Goal: Transaction & Acquisition: Purchase product/service

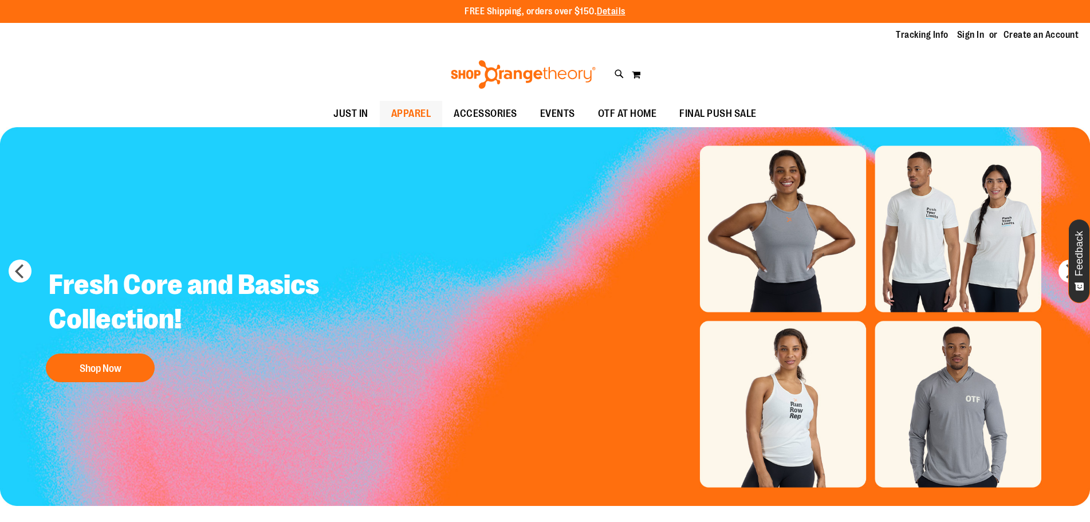
click at [394, 117] on span "APPAREL" at bounding box center [411, 114] width 40 height 26
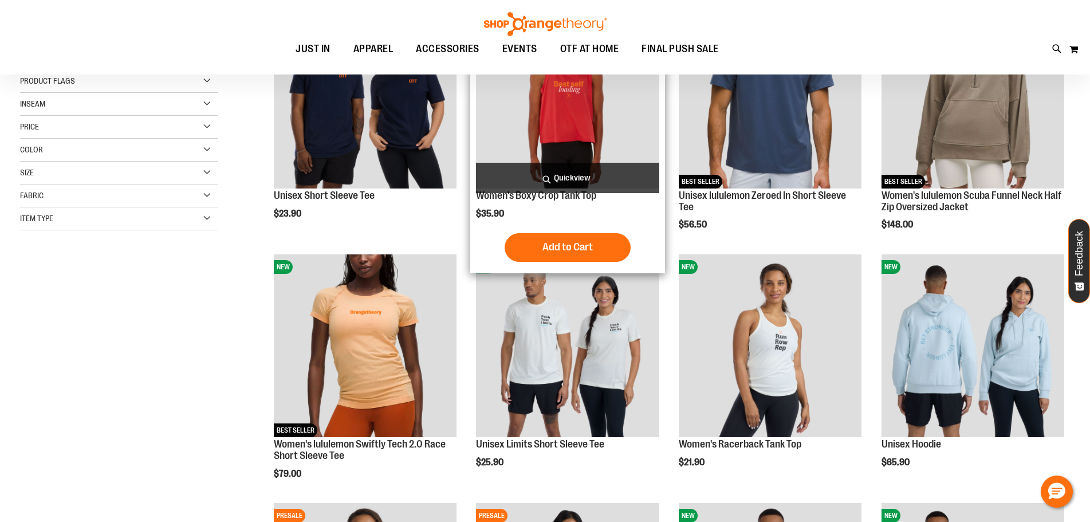
scroll to position [229, 0]
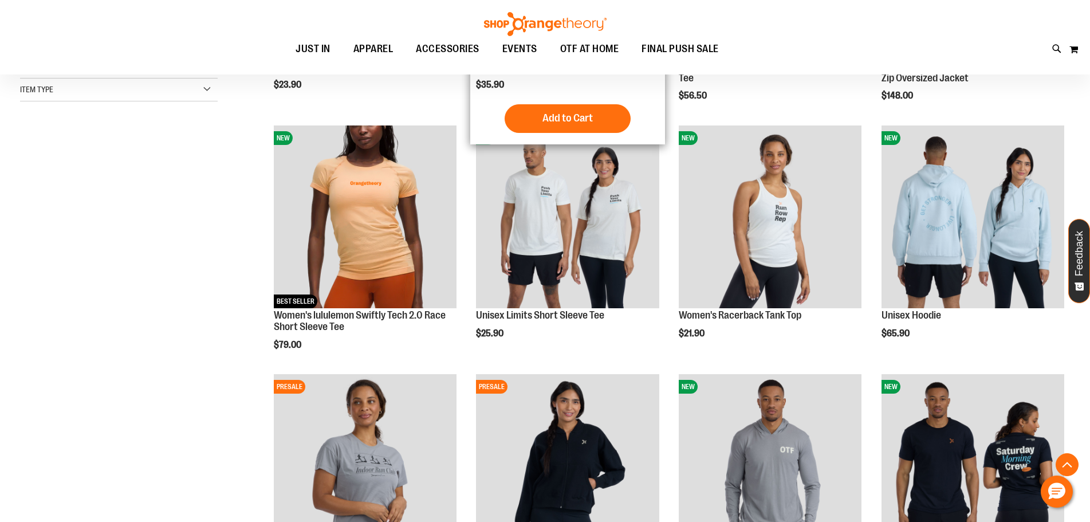
scroll to position [687, 0]
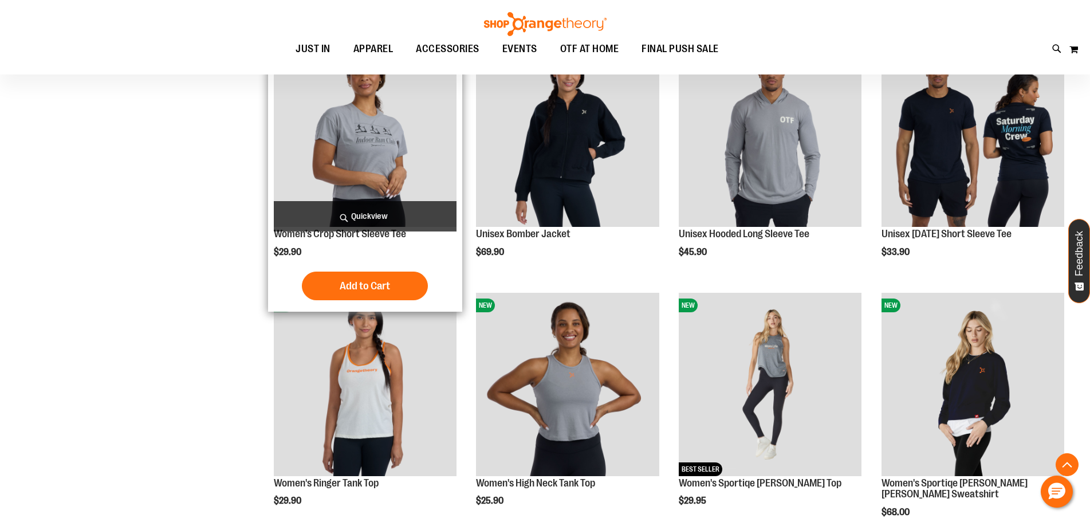
type input "**********"
click at [323, 162] on img "product" at bounding box center [365, 135] width 183 height 183
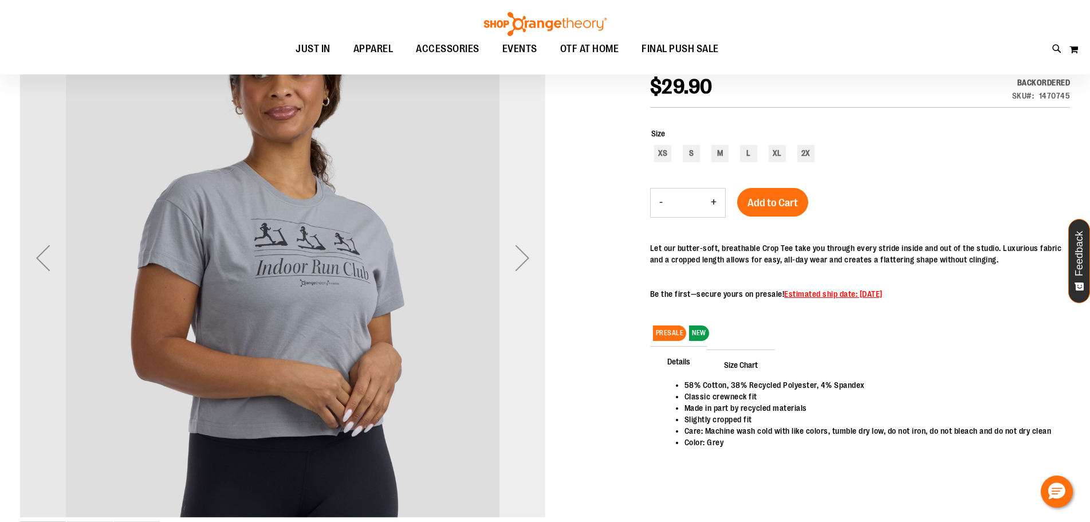
scroll to position [159, 0]
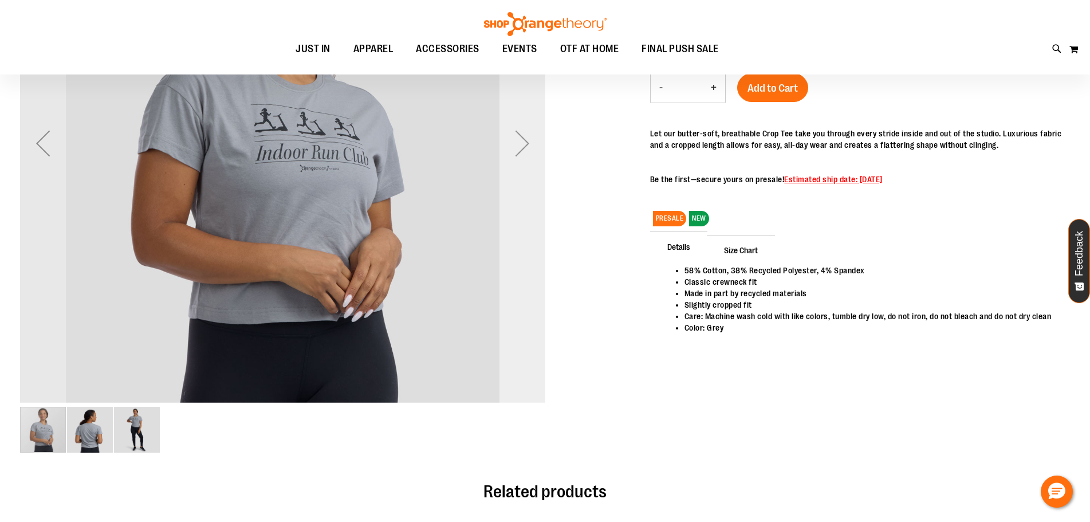
click at [525, 140] on div "Next" at bounding box center [523, 143] width 46 height 46
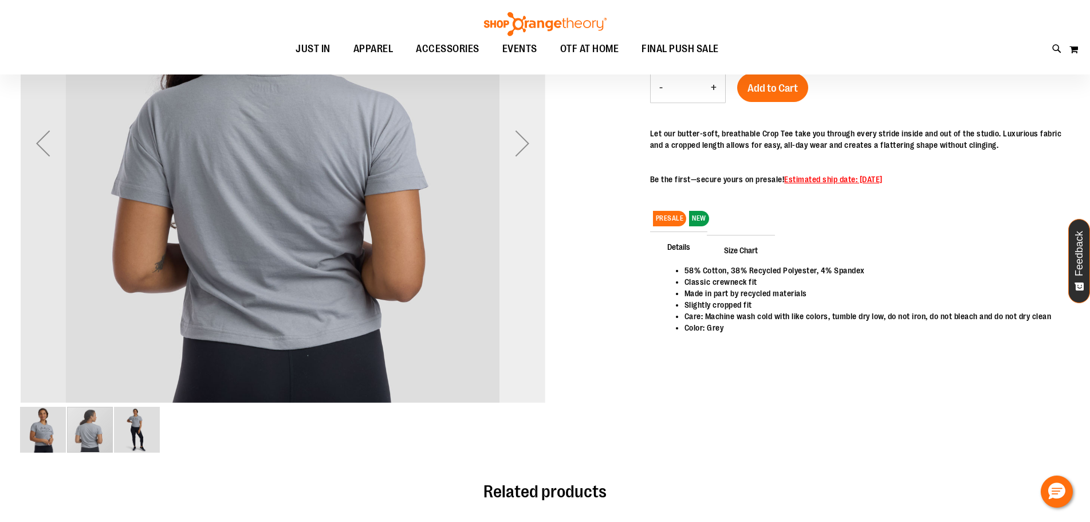
type input "**********"
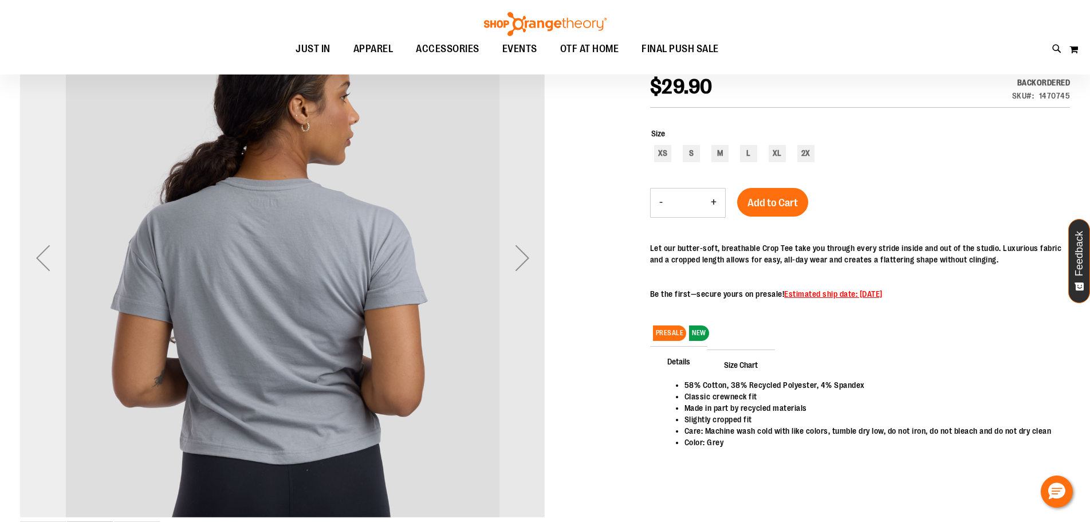
click at [44, 263] on div "Previous" at bounding box center [43, 258] width 46 height 46
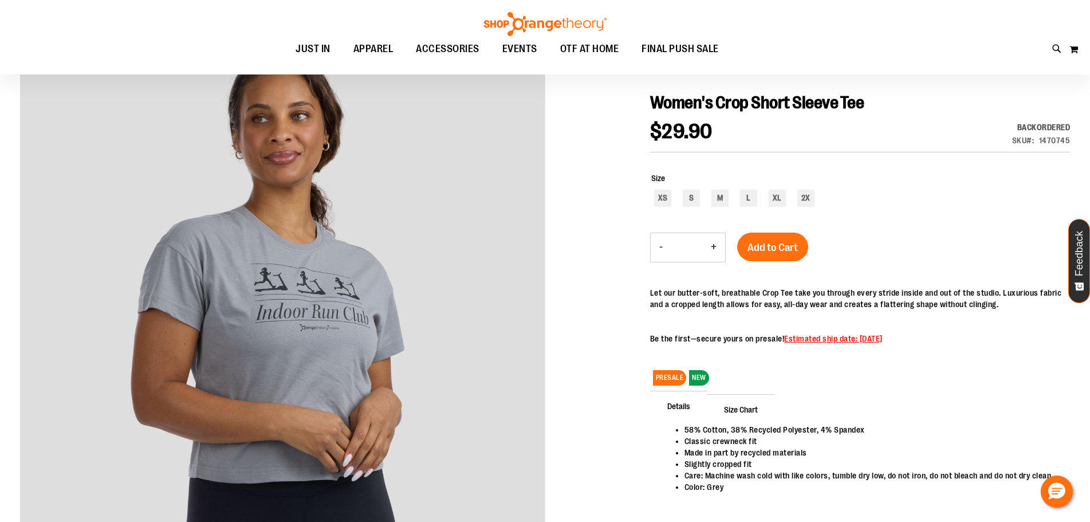
scroll to position [57, 0]
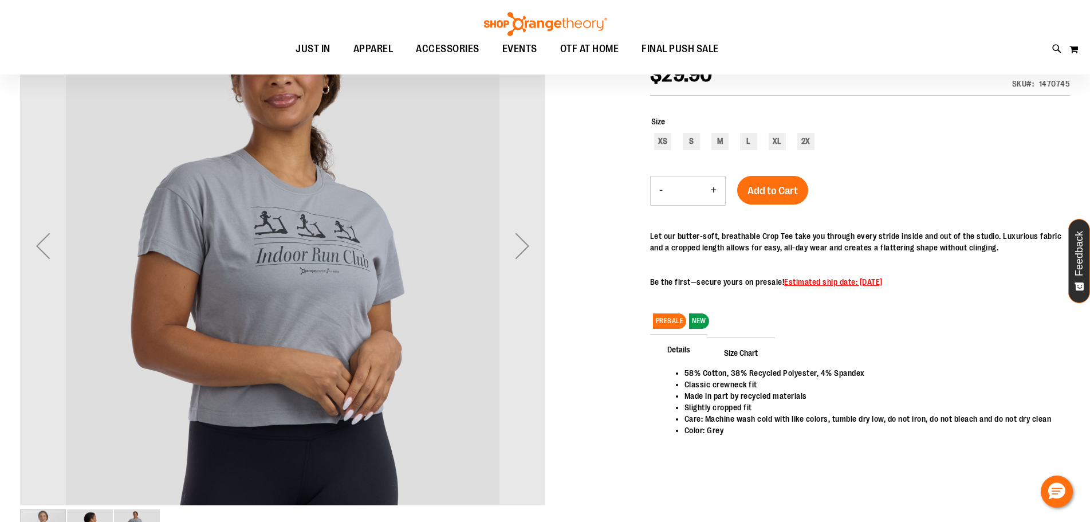
click at [546, 262] on div at bounding box center [545, 277] width 1050 height 588
click at [523, 246] on div "Next" at bounding box center [523, 246] width 46 height 46
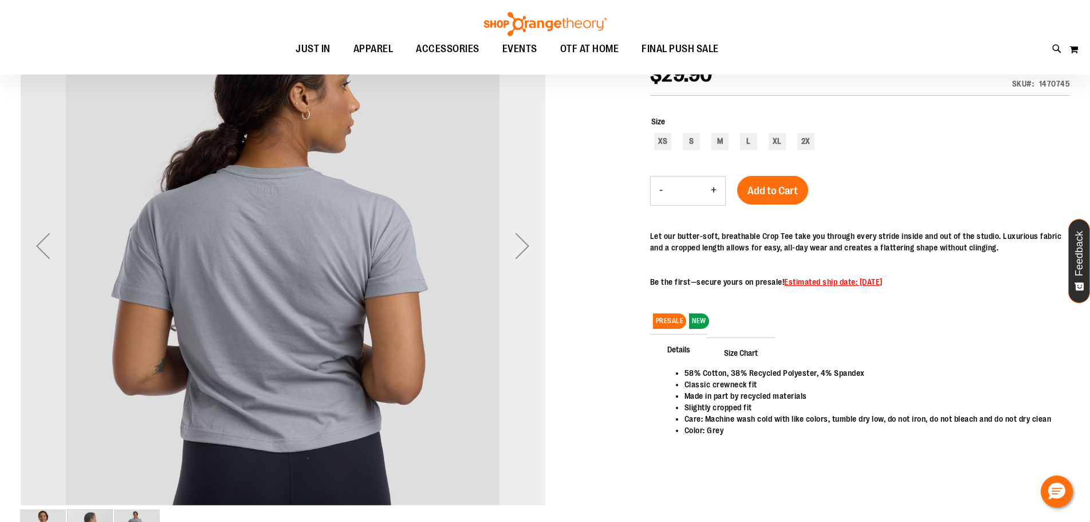
click at [523, 244] on div "Next" at bounding box center [523, 246] width 46 height 46
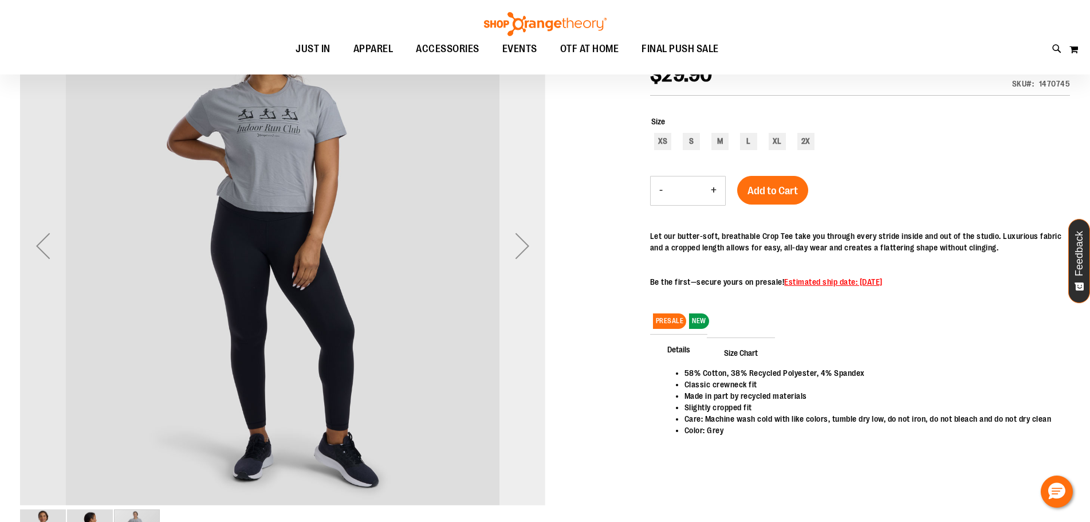
click at [523, 244] on div "Next" at bounding box center [523, 246] width 46 height 46
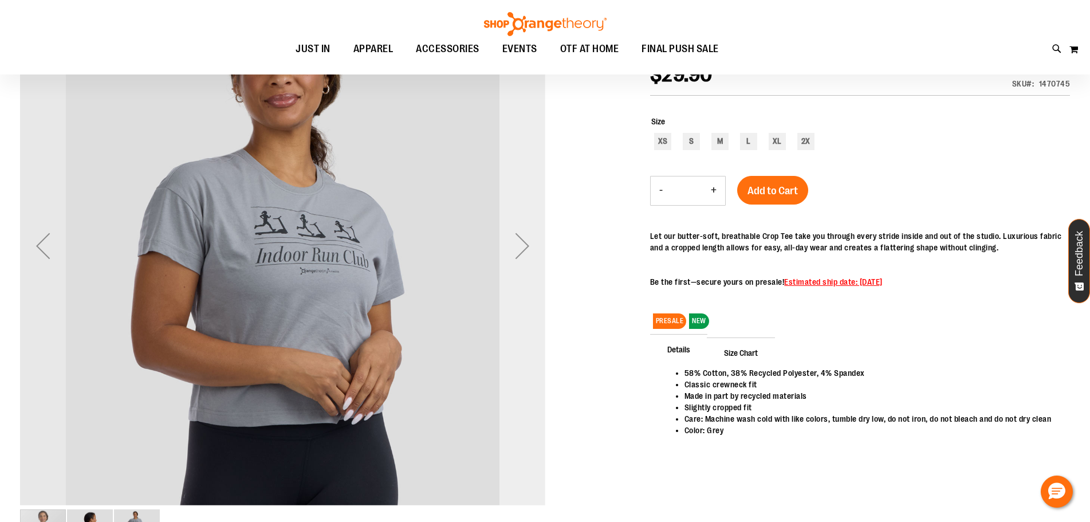
click at [523, 244] on div "Next" at bounding box center [523, 246] width 46 height 46
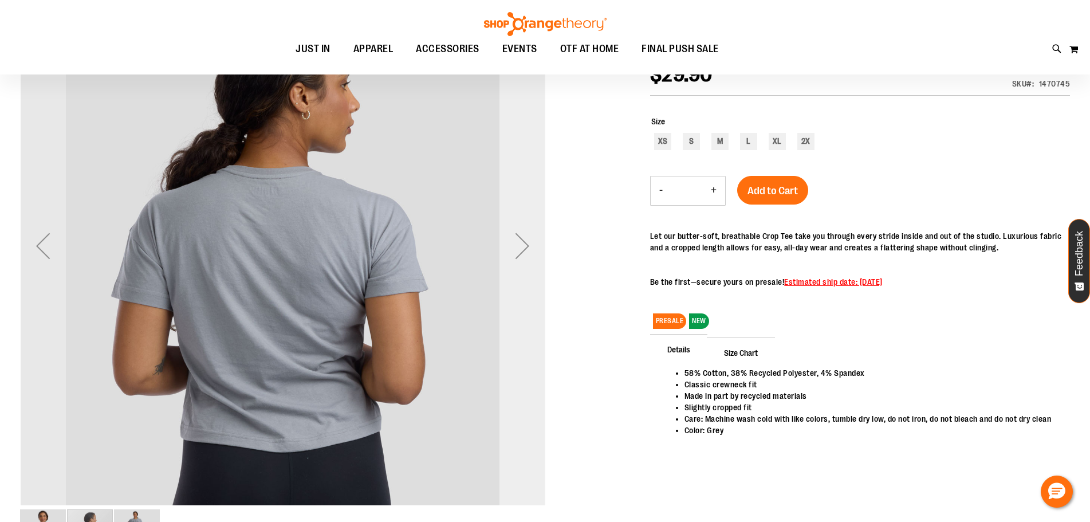
click at [523, 244] on div "Next" at bounding box center [523, 246] width 46 height 46
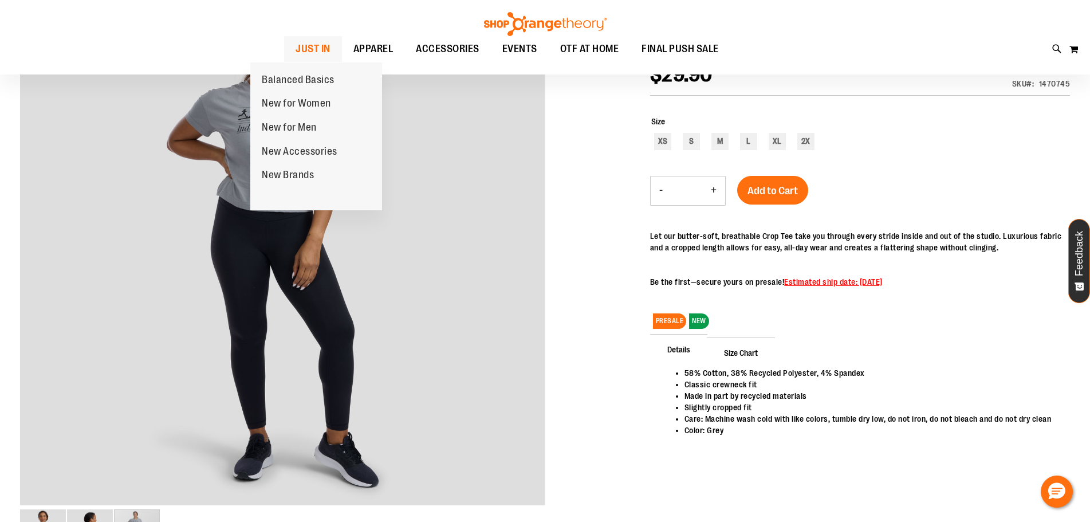
click at [298, 53] on span "JUST IN" at bounding box center [313, 49] width 35 height 26
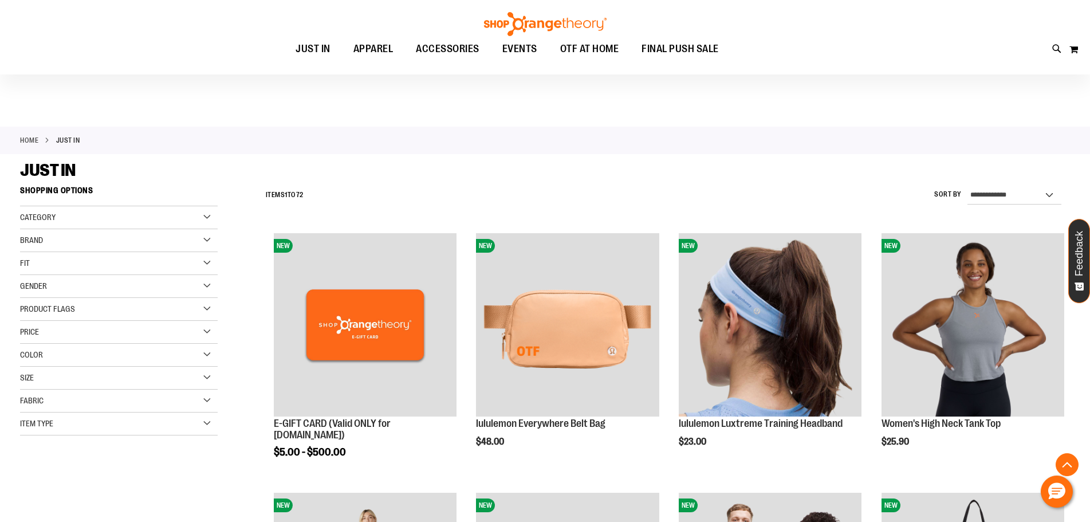
scroll to position [159, 0]
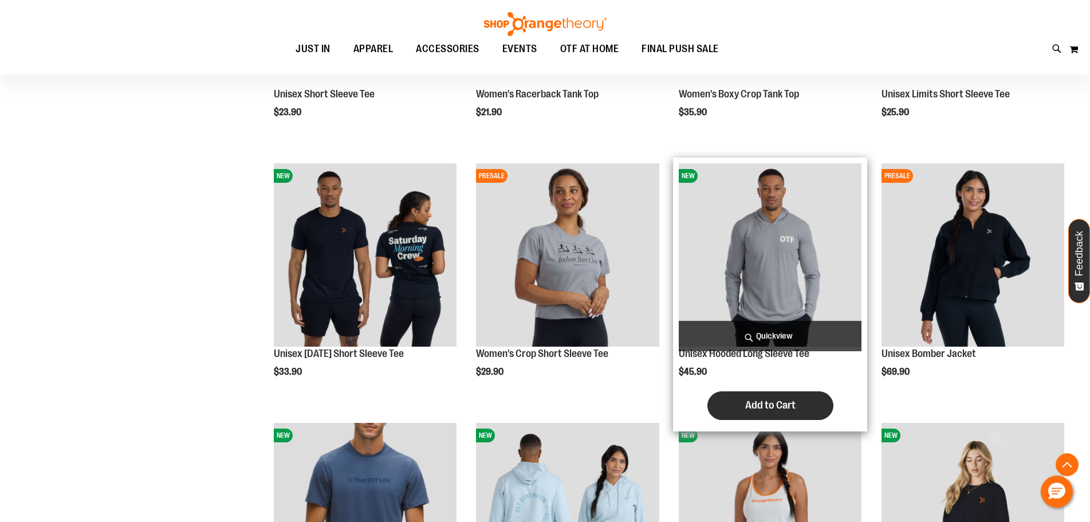
scroll to position [1013, 0]
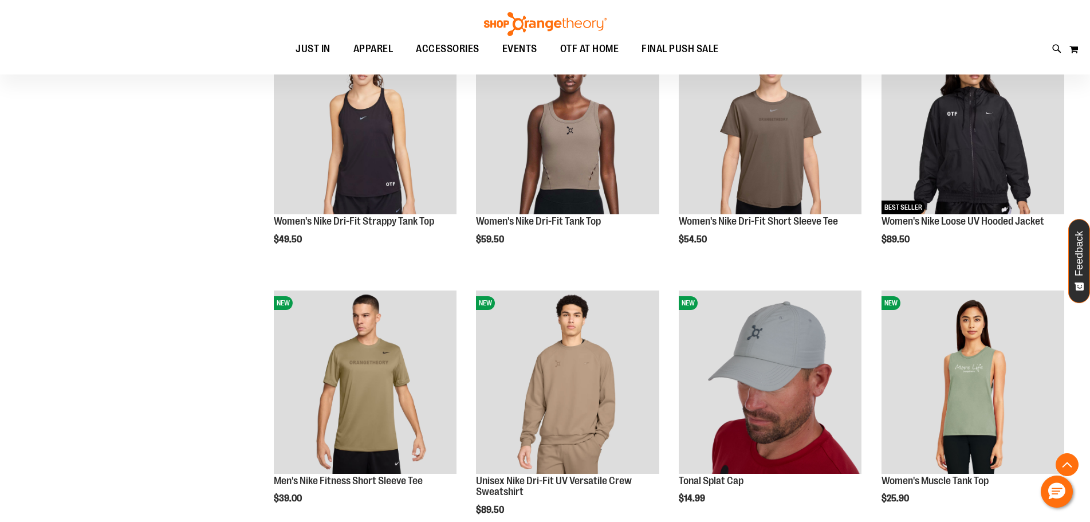
scroll to position [2101, 0]
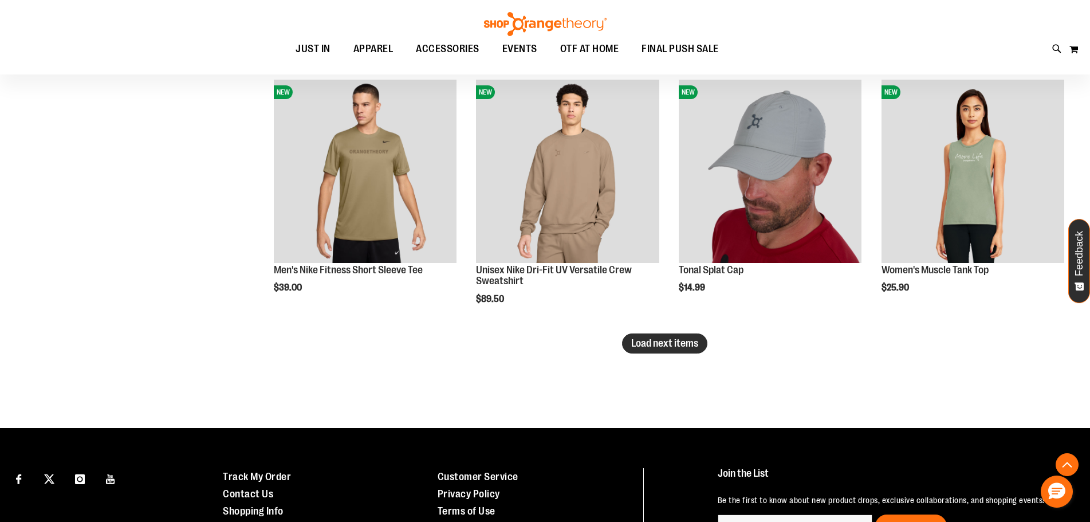
type input "**********"
click at [653, 350] on button "Load next items" at bounding box center [664, 344] width 85 height 20
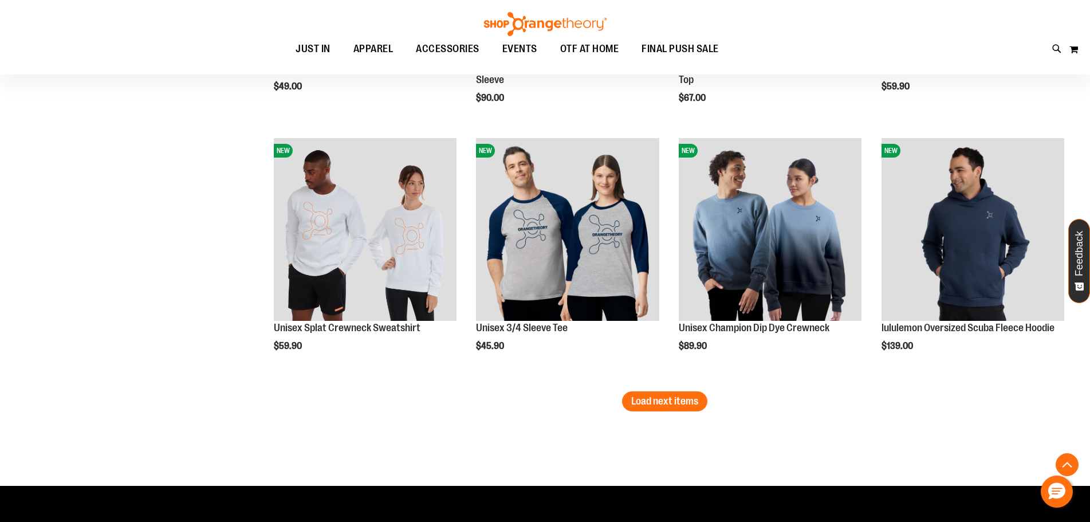
scroll to position [2961, 0]
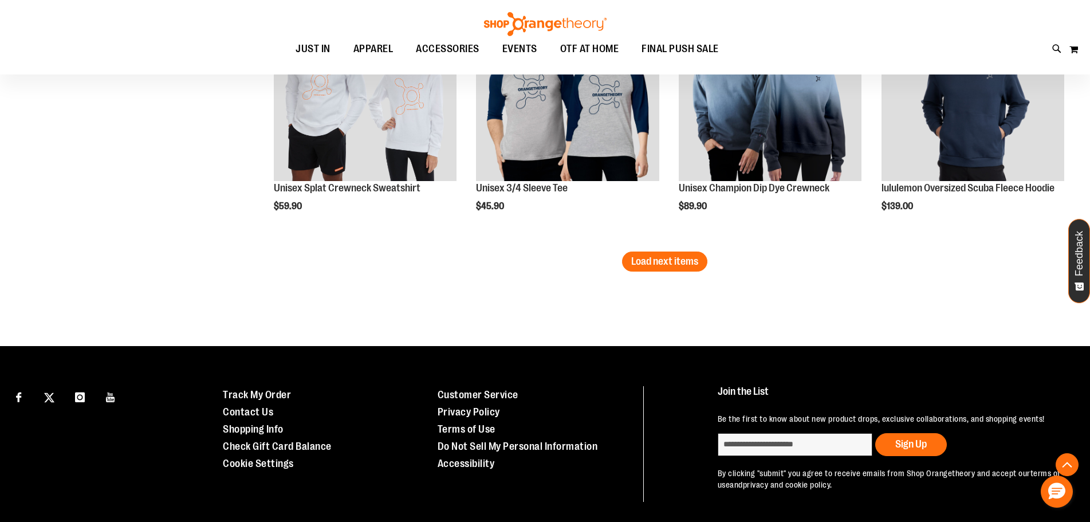
click at [656, 256] on span "Load next items" at bounding box center [664, 261] width 67 height 11
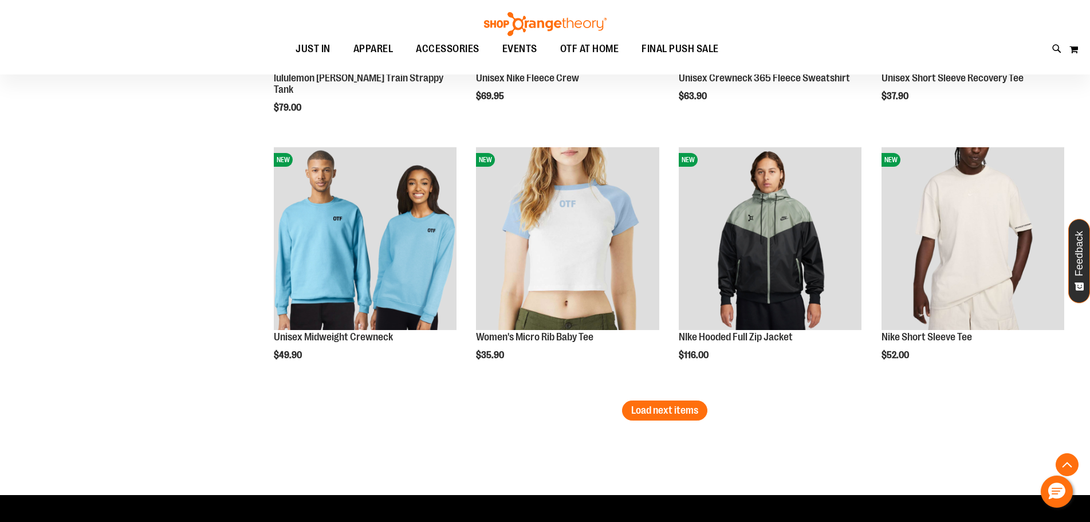
scroll to position [3591, 0]
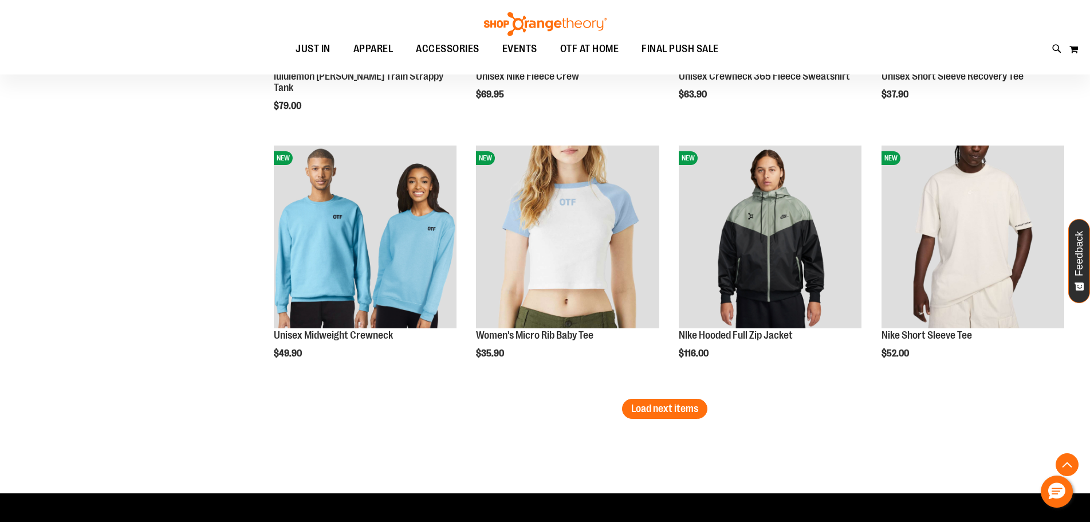
click at [640, 414] on span "Load next items" at bounding box center [664, 408] width 67 height 11
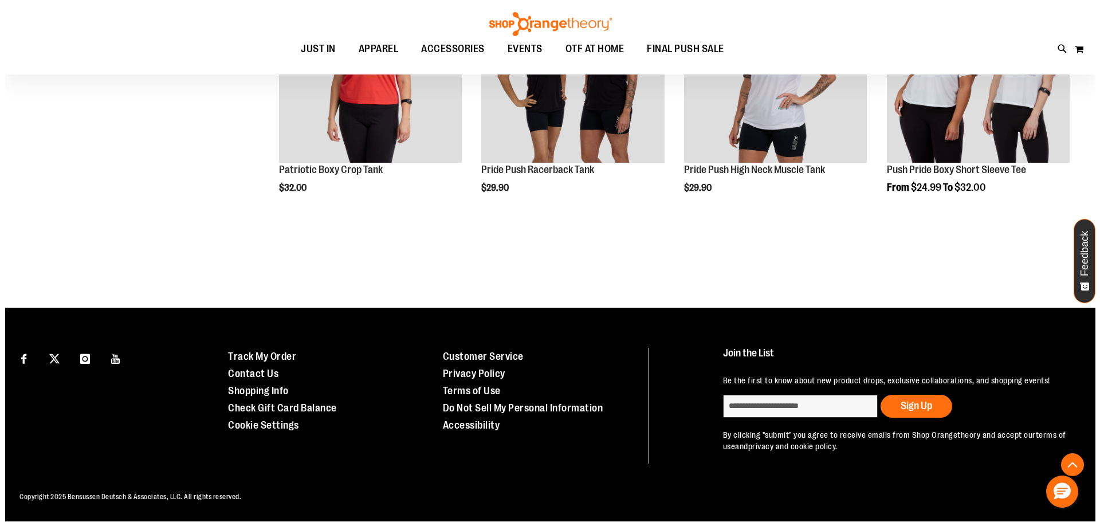
scroll to position [4546, 0]
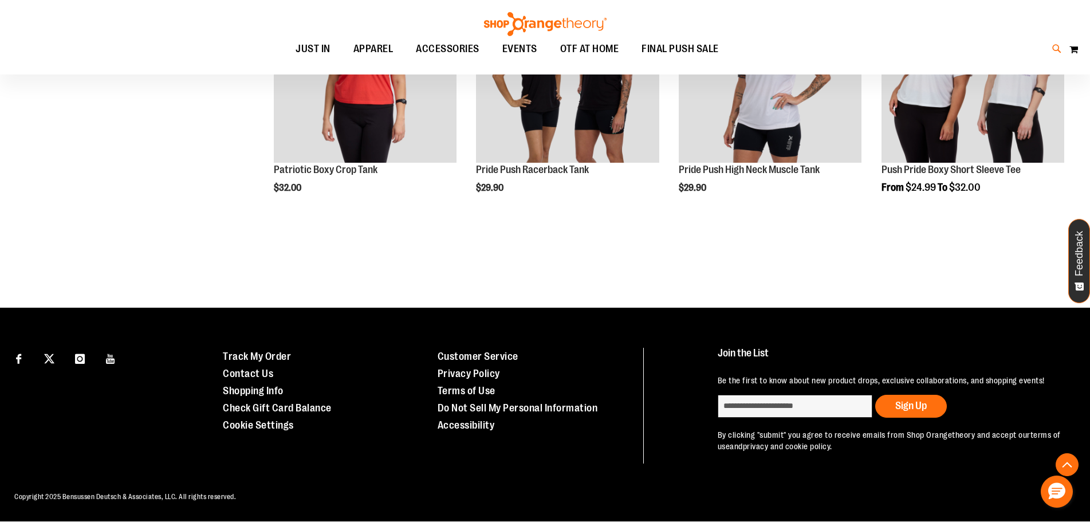
click at [1053, 54] on icon at bounding box center [1058, 48] width 10 height 13
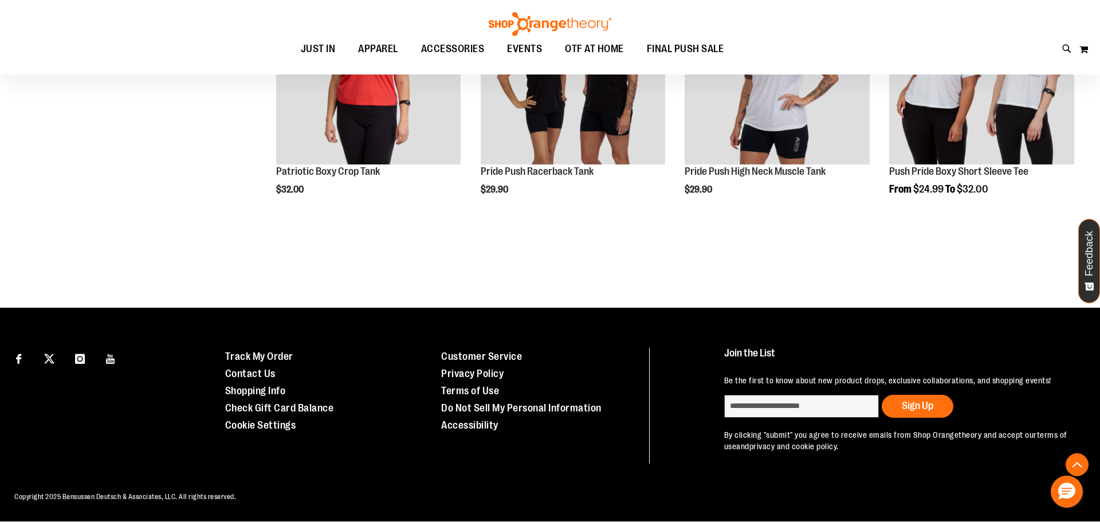
click at [246, 69] on input "Search" at bounding box center [549, 65] width 873 height 38
type input "**********"
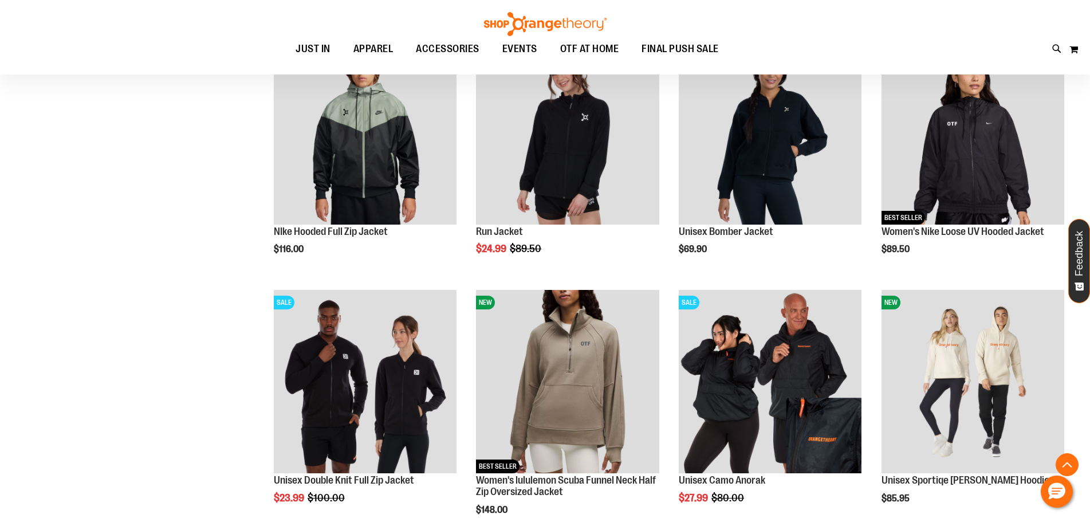
scroll to position [1088, 0]
type input "**********"
drag, startPoint x: 93, startPoint y: 377, endPoint x: 99, endPoint y: 425, distance: 48.4
click at [99, 425] on div "**********" at bounding box center [545, 107] width 1050 height 1984
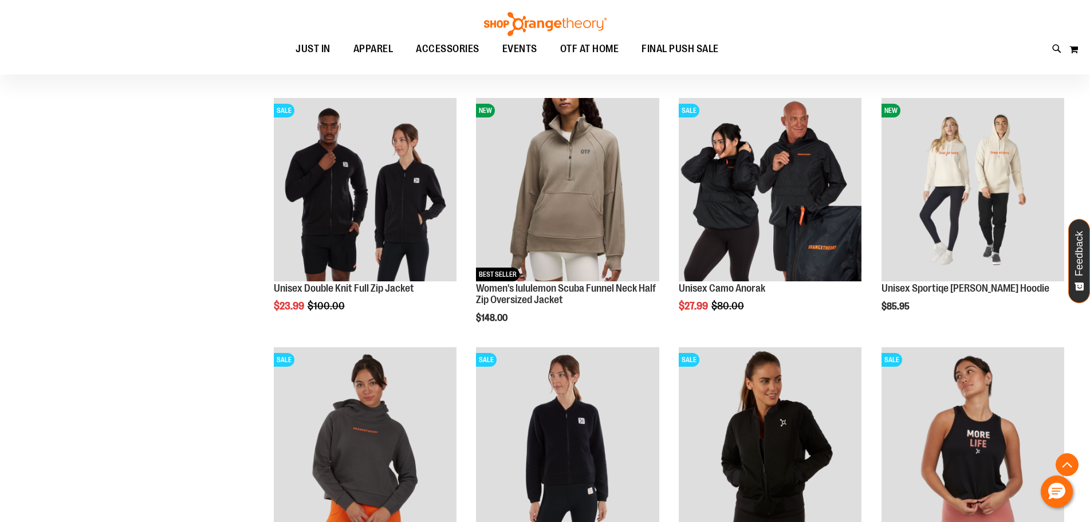
scroll to position [1260, 0]
